Goal: Information Seeking & Learning: Check status

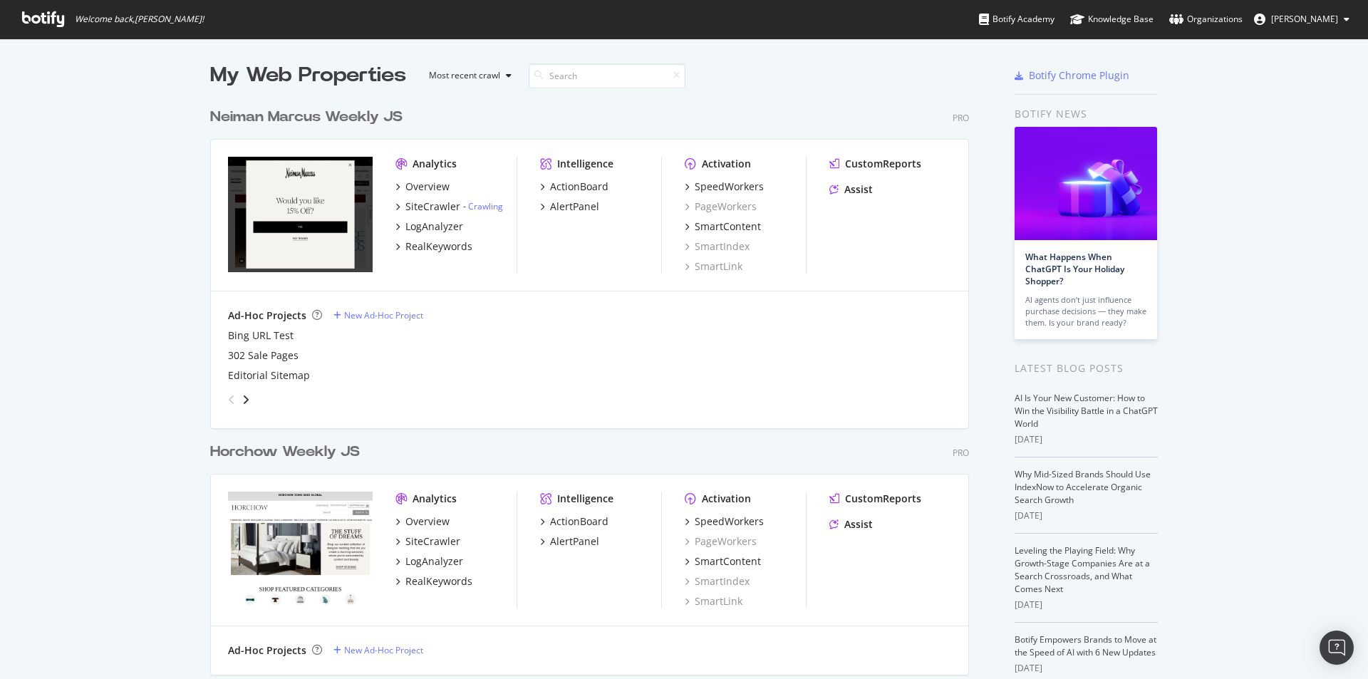
scroll to position [669, 1347]
click at [438, 201] on div "SiteCrawler" at bounding box center [433, 207] width 55 height 14
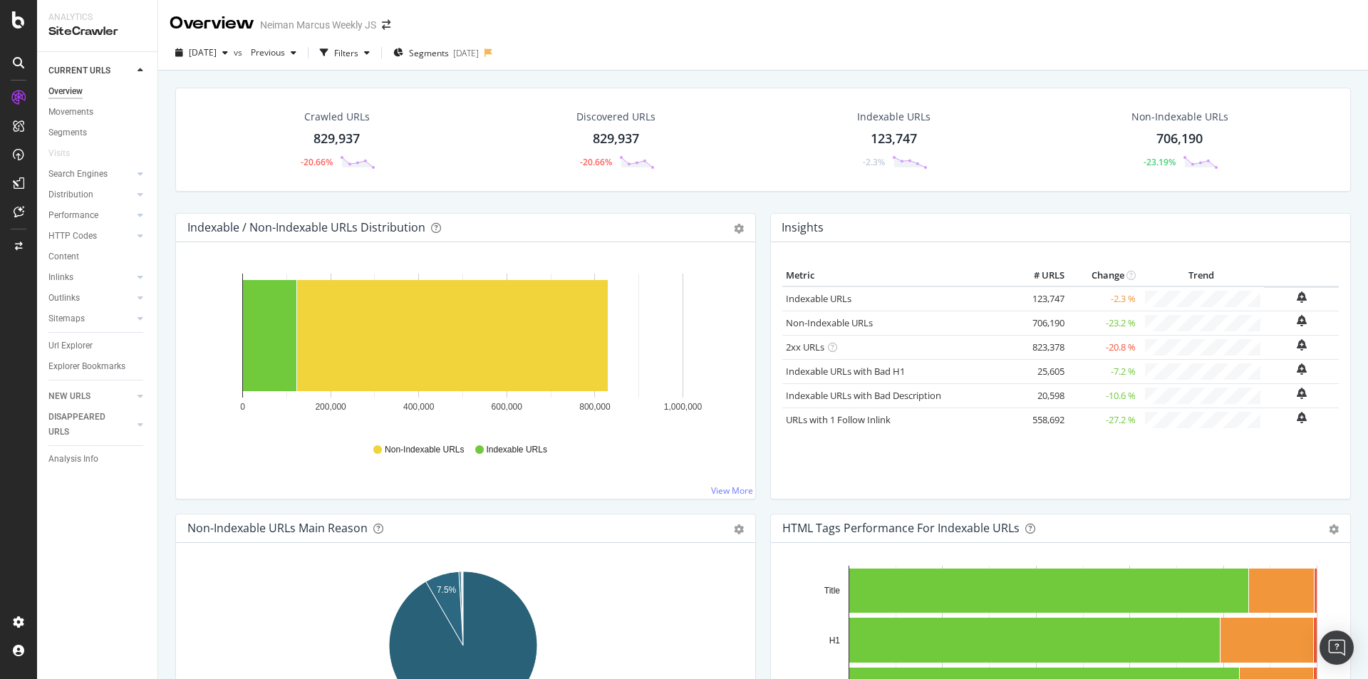
click at [331, 205] on div "Crawled URLs 829,937 -20.66% Discovered URLs 829,937 -20.66% Indexable URLs 123…" at bounding box center [763, 150] width 1190 height 125
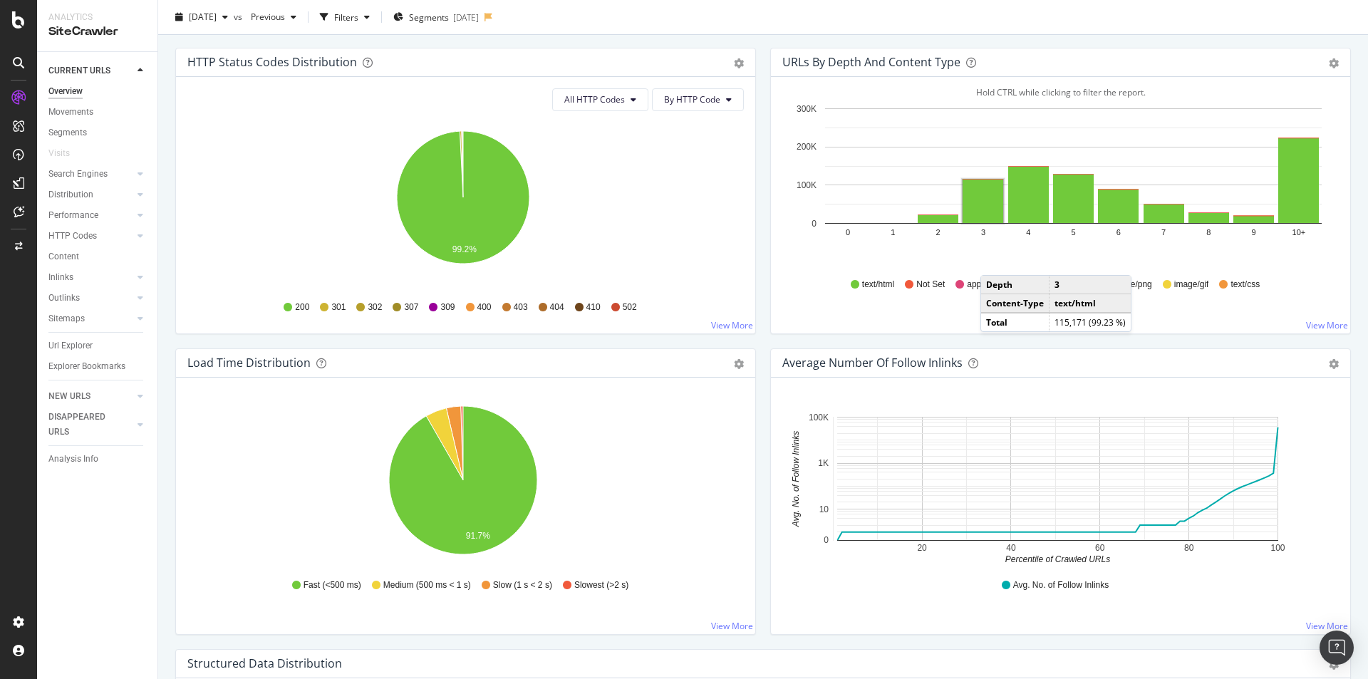
scroll to position [855, 0]
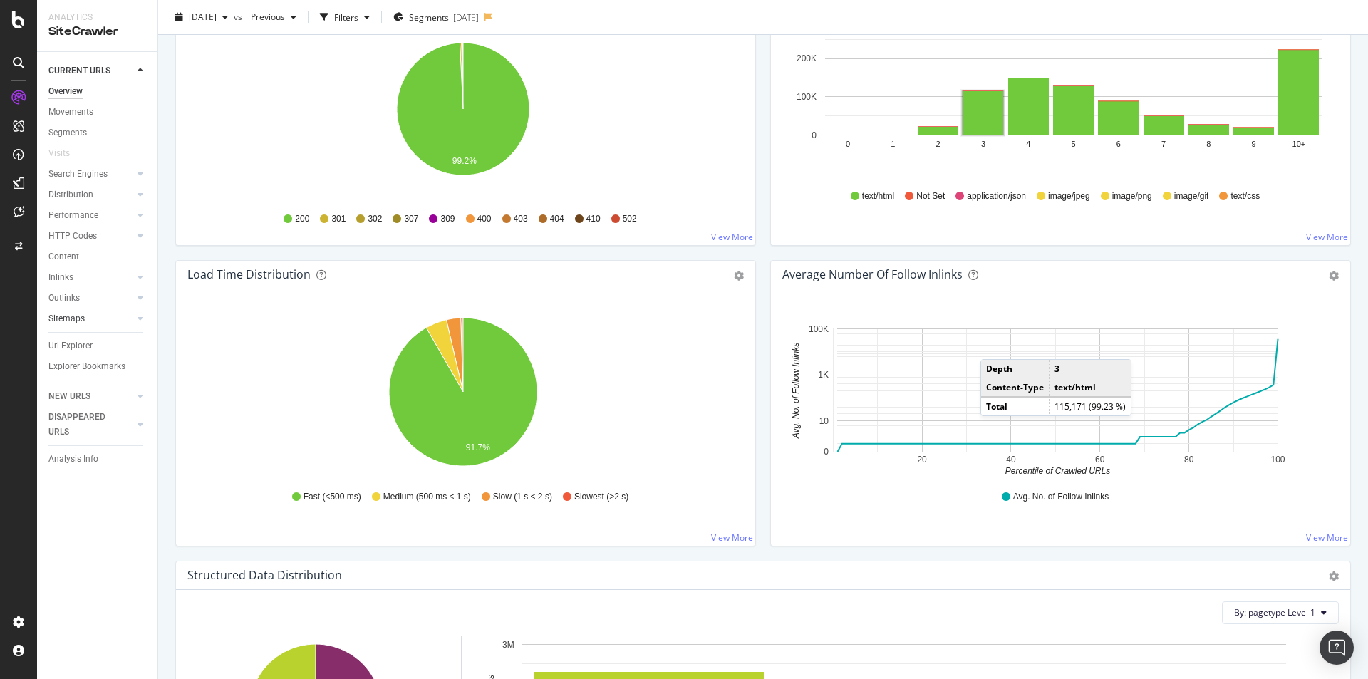
click at [128, 319] on div at bounding box center [126, 318] width 14 height 14
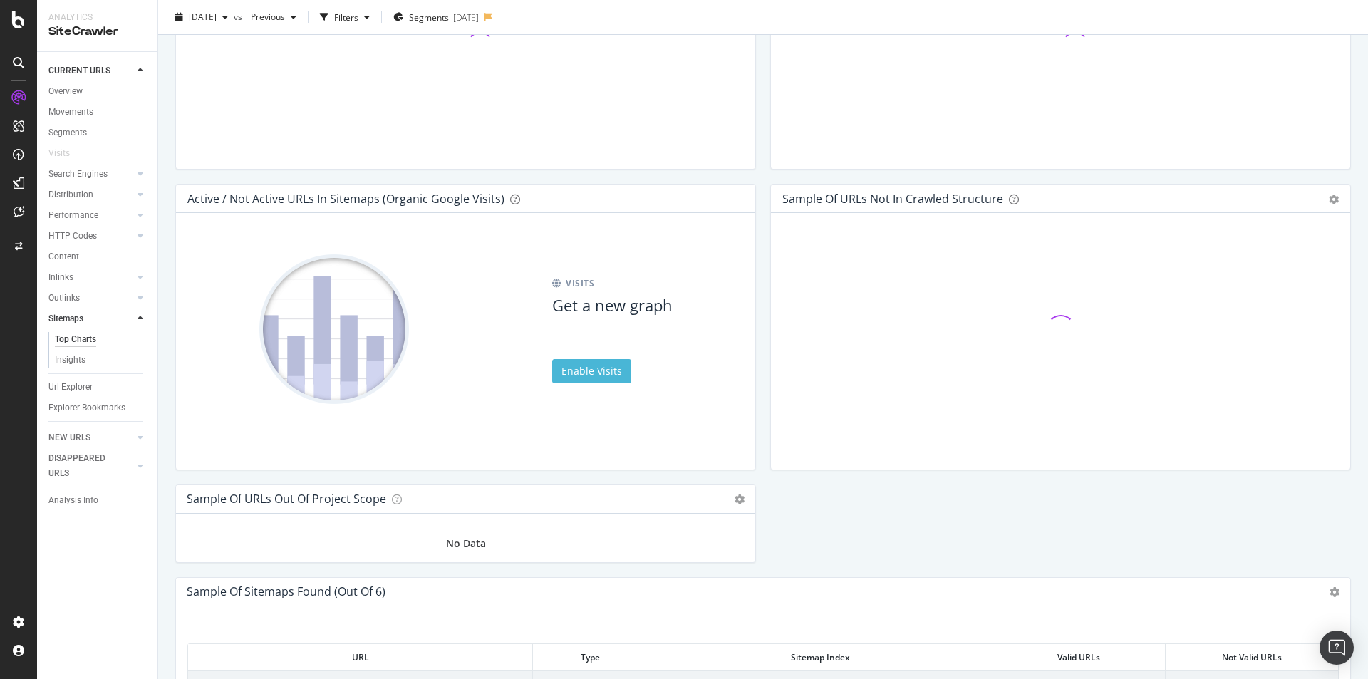
scroll to position [1618, 0]
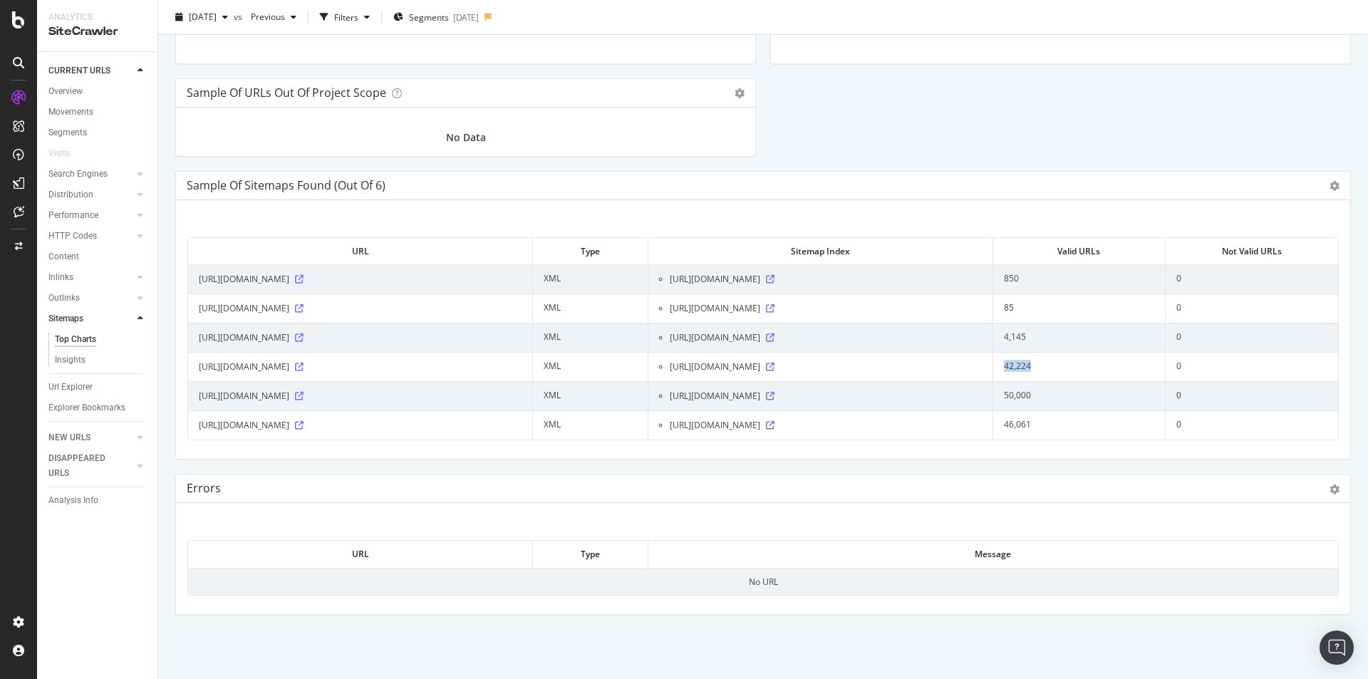
drag, startPoint x: 1036, startPoint y: 359, endPoint x: 999, endPoint y: 364, distance: 38.1
click at [999, 364] on td "42,224" at bounding box center [1080, 366] width 172 height 29
click at [1044, 368] on td "42,224" at bounding box center [1080, 366] width 172 height 29
click at [946, 366] on div "[URL][DOMAIN_NAME]" at bounding box center [826, 367] width 312 height 14
drag, startPoint x: 681, startPoint y: 364, endPoint x: 734, endPoint y: 364, distance: 53.5
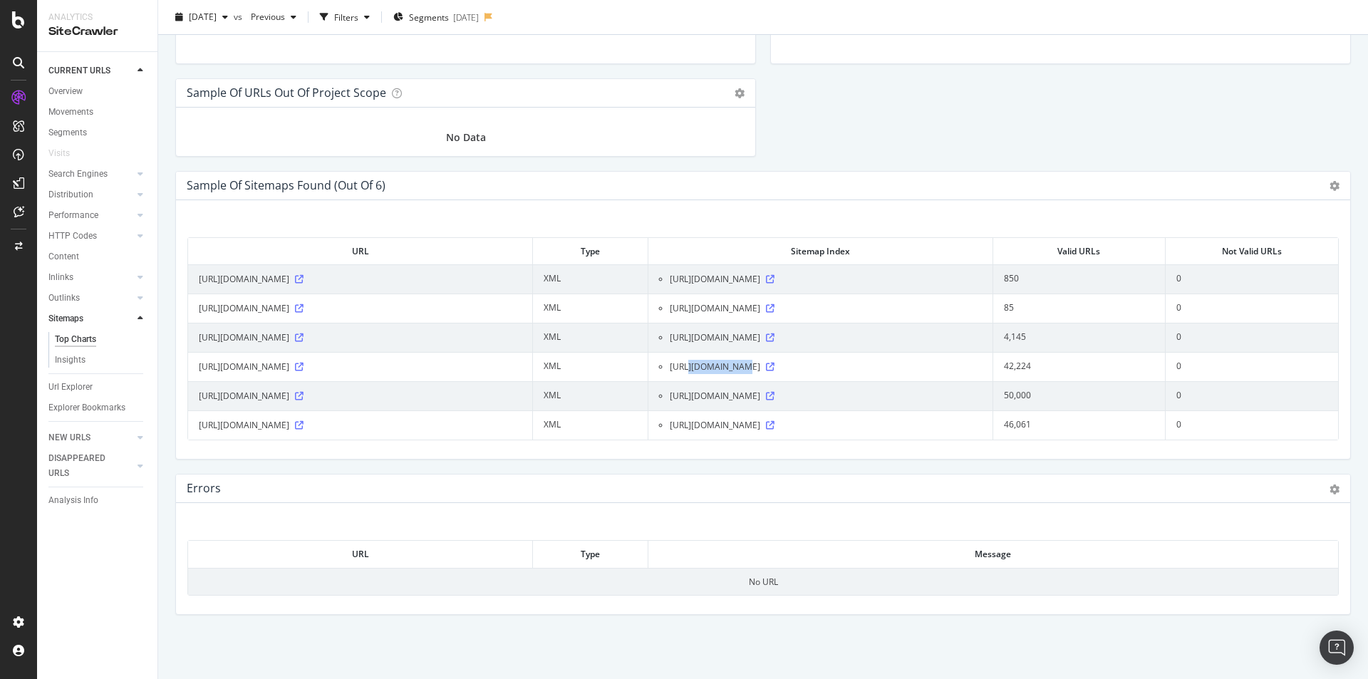
click at [734, 364] on span "[URL][DOMAIN_NAME]" at bounding box center [715, 367] width 91 height 14
click at [775, 368] on icon at bounding box center [770, 367] width 9 height 9
